Goal: Navigation & Orientation: Find specific page/section

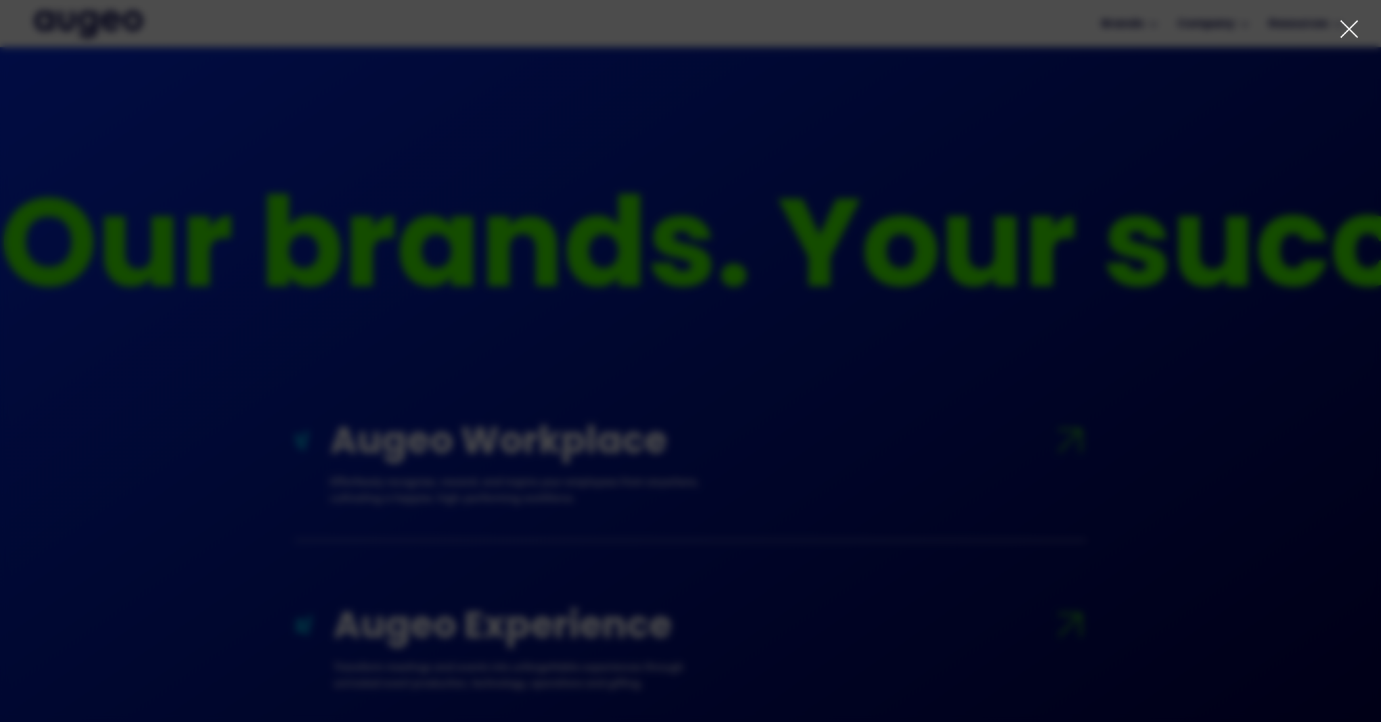
click at [352, 463] on div "AI-powered media buying Introducing Aimy, an AI platform enabling companies of …" at bounding box center [690, 391] width 1381 height 347
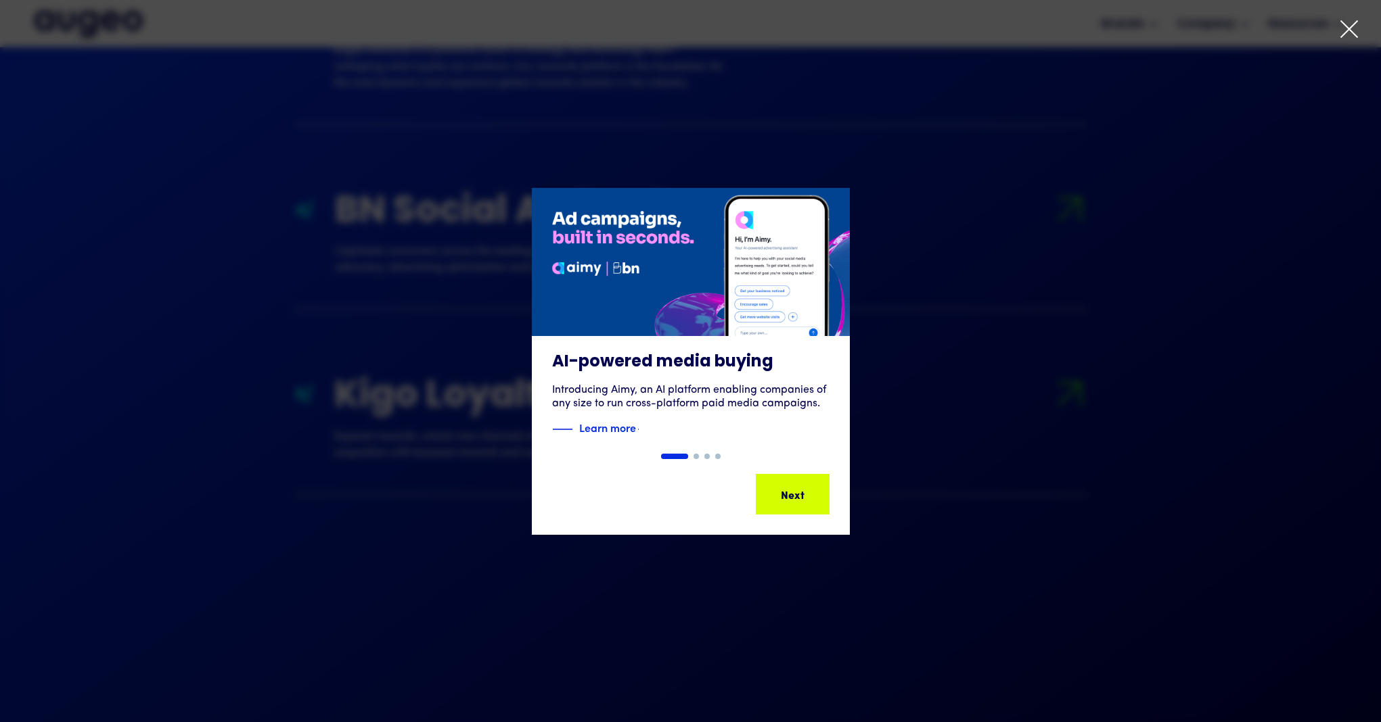
click at [1339, 34] on icon at bounding box center [1349, 29] width 20 height 20
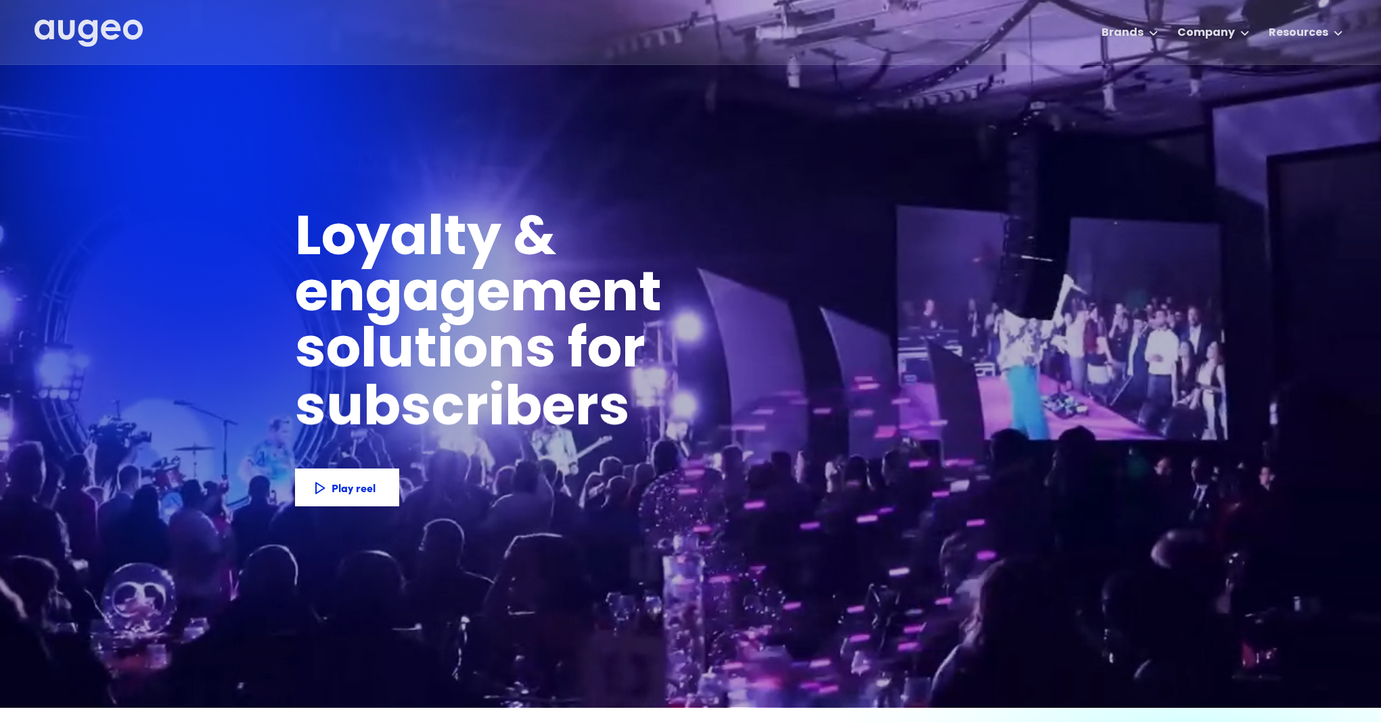
scroll to position [6, 0]
